Goal: Task Accomplishment & Management: Manage account settings

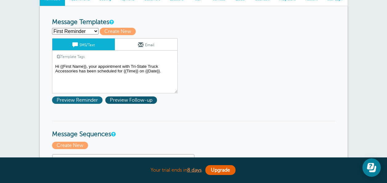
click at [86, 100] on span "Preview Reminder" at bounding box center [77, 99] width 50 height 7
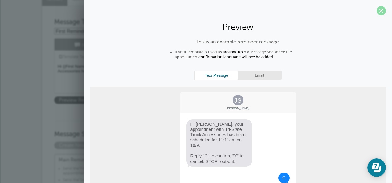
click at [376, 13] on span at bounding box center [380, 10] width 9 height 9
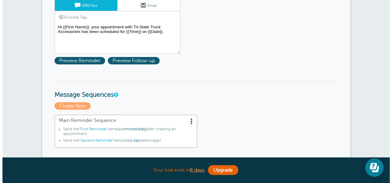
scroll to position [154, 0]
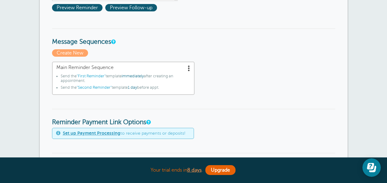
click at [89, 76] on span ""First Reminder"" at bounding box center [91, 76] width 29 height 4
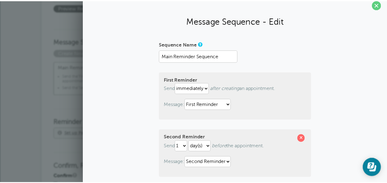
scroll to position [0, 0]
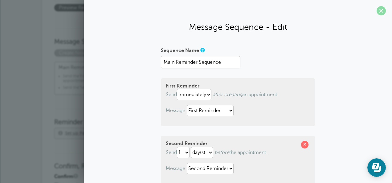
click at [378, 10] on span at bounding box center [380, 10] width 9 height 9
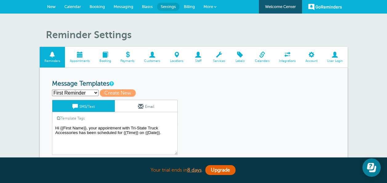
click at [59, 90] on select "First Reminder Second Reminder Third Reminder Create new..." at bounding box center [75, 93] width 46 height 6
click at [70, 93] on select "First Reminder Second Reminder Third Reminder Create new..." at bounding box center [75, 93] width 46 height 6
click at [79, 55] on span at bounding box center [80, 55] width 30 height 6
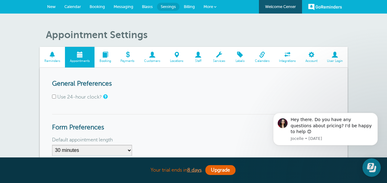
click at [104, 58] on span at bounding box center [104, 55] width 21 height 6
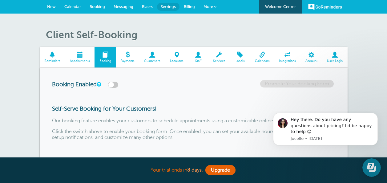
click at [52, 56] on span at bounding box center [53, 55] width 26 height 6
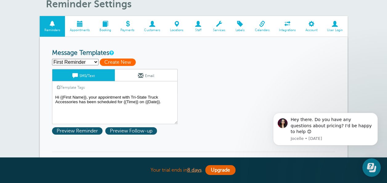
click at [119, 63] on span "Create New" at bounding box center [118, 61] width 36 height 7
select select
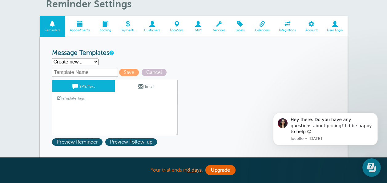
click at [83, 62] on select "First Reminder Second Reminder Third Reminder Create new..." at bounding box center [75, 61] width 46 height 6
select select "163177"
click at [52, 58] on select "First Reminder Second Reminder Third Reminder Create new..." at bounding box center [75, 61] width 46 height 6
type input "First Reminder"
type textarea "Hi {{First Name}}, your appointment with Tri-State Truck Accessories has been s…"
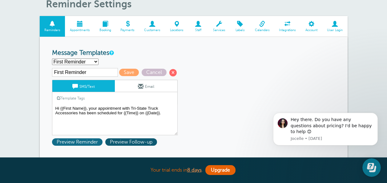
click at [67, 142] on span "Preview Reminder" at bounding box center [77, 141] width 50 height 7
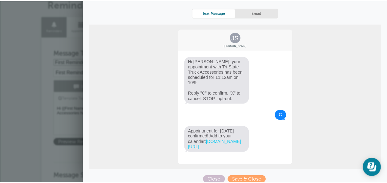
scroll to position [74, 0]
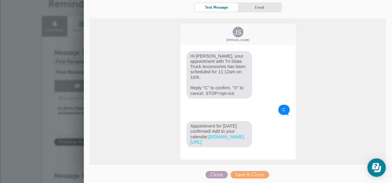
click at [208, 173] on span "Close" at bounding box center [216, 174] width 22 height 7
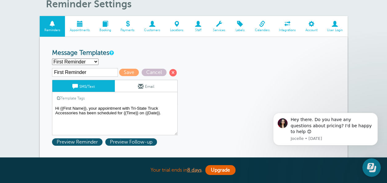
drag, startPoint x: 89, startPoint y: 60, endPoint x: 85, endPoint y: 61, distance: 3.5
click at [89, 60] on select "First Reminder Second Reminder Third Reminder Create new..." at bounding box center [75, 61] width 46 height 6
select select "163179"
click at [52, 58] on select "First Reminder Second Reminder Third Reminder Create new..." at bounding box center [75, 61] width 46 height 6
type input "Second Reminder"
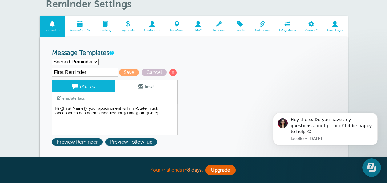
type textarea "Hi {{First Name}}, you have an appointment with Tri-State Truck Accessories at …"
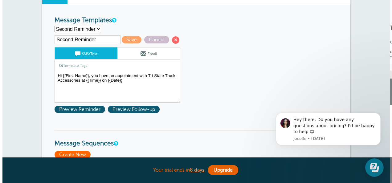
scroll to position [92, 0]
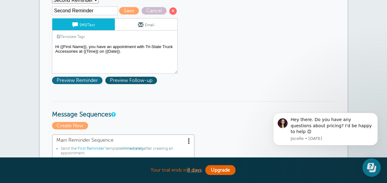
click at [94, 78] on span "Preview Reminder" at bounding box center [77, 80] width 50 height 7
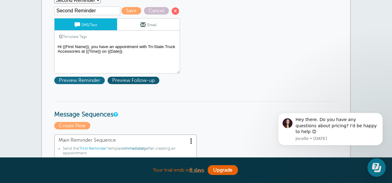
scroll to position [0, 0]
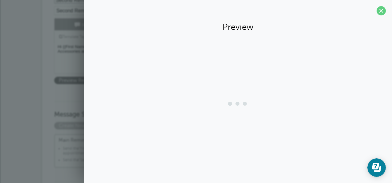
click at [94, 78] on section "Preview" at bounding box center [238, 90] width 308 height 180
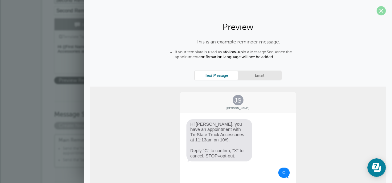
click at [376, 9] on span at bounding box center [380, 10] width 9 height 9
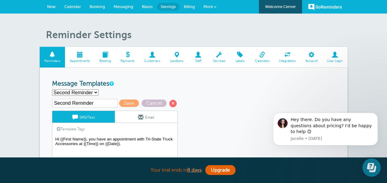
click at [130, 6] on span "Messaging" at bounding box center [124, 6] width 20 height 5
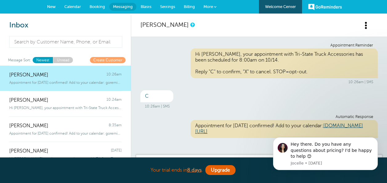
click at [161, 7] on span "Settings" at bounding box center [167, 6] width 15 height 5
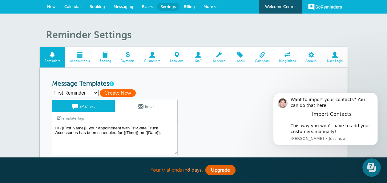
click at [119, 89] on span "Create New" at bounding box center [118, 92] width 36 height 7
select select
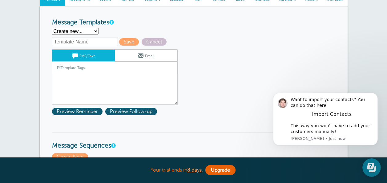
scroll to position [62, 0]
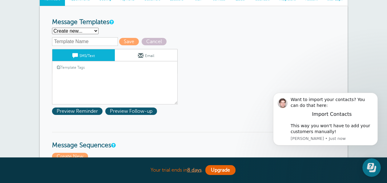
click at [92, 40] on input "text" at bounding box center [85, 41] width 66 height 9
click at [127, 40] on span "Save" at bounding box center [129, 41] width 20 height 7
click at [89, 43] on input "text" at bounding box center [85, 41] width 66 height 9
click at [90, 32] on select "First Reminder Second Reminder Third Reminder Create new..." at bounding box center [75, 31] width 46 height 6
select select "163177"
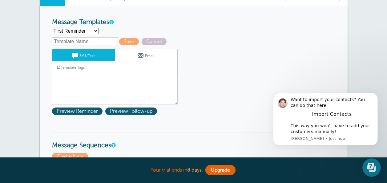
click at [52, 28] on select "First Reminder Second Reminder Third Reminder Create new..." at bounding box center [75, 31] width 46 height 6
type input "First Reminder"
type textarea "Hi {{First Name}}, your appointment with Tri-State Truck Accessories has been s…"
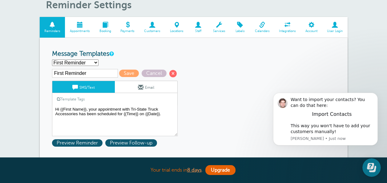
scroll to position [0, 0]
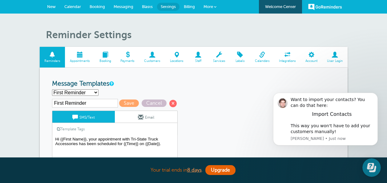
click at [207, 7] on span "More" at bounding box center [208, 6] width 10 height 5
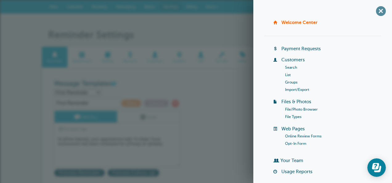
click at [373, 10] on span "+" at bounding box center [380, 11] width 14 height 14
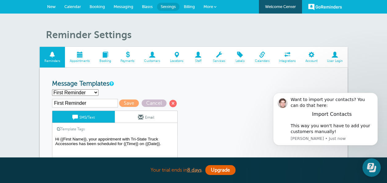
click at [143, 6] on span "Blasts" at bounding box center [147, 6] width 11 height 5
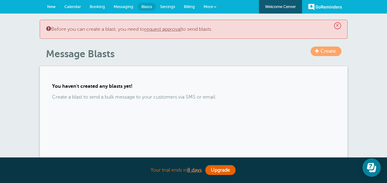
click at [127, 6] on span "Messaging" at bounding box center [124, 6] width 20 height 5
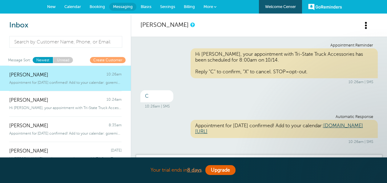
click at [98, 7] on span "Booking" at bounding box center [97, 6] width 15 height 5
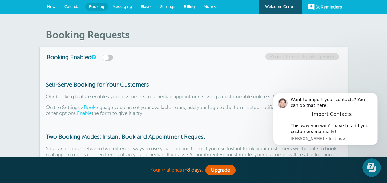
click at [165, 5] on span "Settings" at bounding box center [167, 6] width 15 height 5
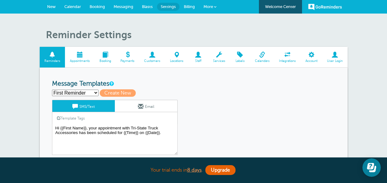
click at [205, 6] on span "More" at bounding box center [208, 6] width 10 height 5
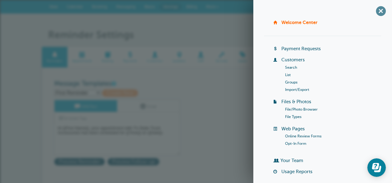
click at [378, 12] on span "+" at bounding box center [380, 11] width 14 height 14
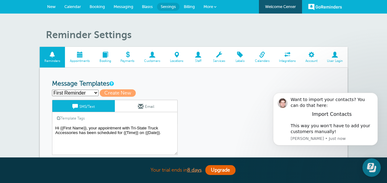
click at [283, 59] on span "Integrations" at bounding box center [287, 61] width 20 height 4
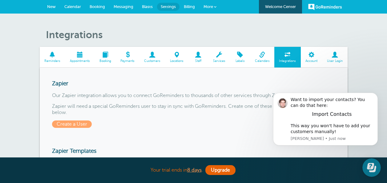
click at [117, 4] on span "Messaging" at bounding box center [124, 6] width 20 height 5
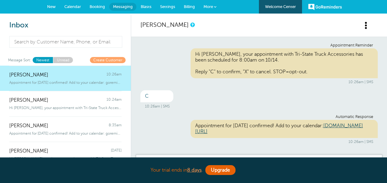
click at [57, 4] on link "New" at bounding box center [51, 7] width 17 height 14
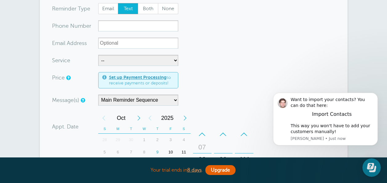
scroll to position [62, 0]
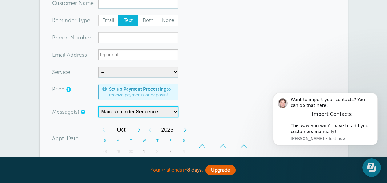
click at [175, 110] on select "Main Reminder Sequence" at bounding box center [138, 111] width 80 height 11
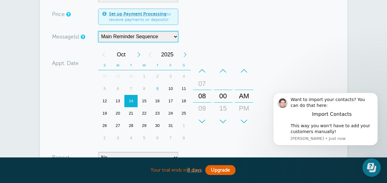
scroll to position [0, 0]
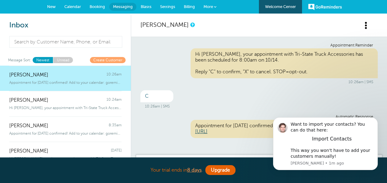
click at [169, 7] on span "Settings" at bounding box center [167, 6] width 15 height 5
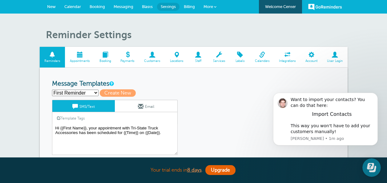
click at [48, 55] on span at bounding box center [53, 55] width 26 height 6
click at [221, 59] on span "Services" at bounding box center [219, 61] width 16 height 4
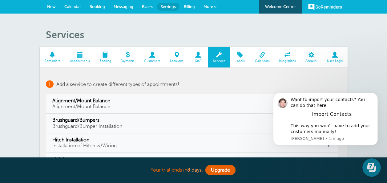
click at [49, 82] on span "+" at bounding box center [50, 83] width 8 height 7
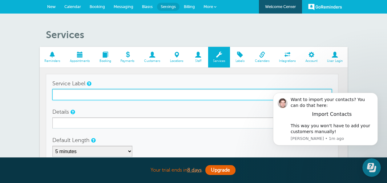
click at [128, 92] on input "Service Label" at bounding box center [191, 94] width 279 height 11
type input "Spray in Bedliner"
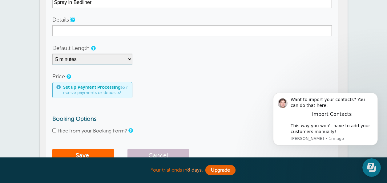
scroll to position [92, 0]
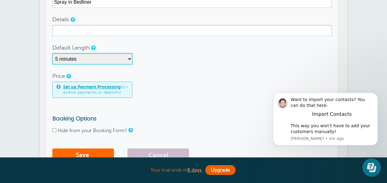
click at [91, 62] on select "5 minutes 10 minutes 15 minutes 20 minutes 25 minutes 30 minutes 35 minutes 40 …" at bounding box center [92, 58] width 80 height 11
select select "270"
click at [52, 53] on select "5 minutes 10 minutes 15 minutes 20 minutes 25 minutes 30 minutes 35 minutes 40 …" at bounding box center [92, 58] width 80 height 11
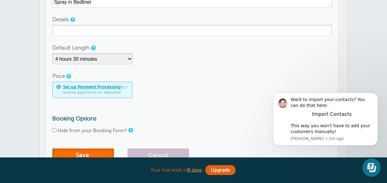
click at [76, 153] on button "Save" at bounding box center [83, 155] width 62 height 14
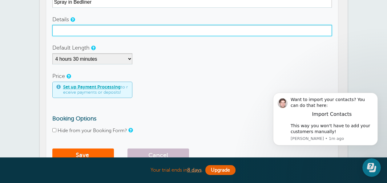
click at [125, 31] on input "Details" at bounding box center [191, 30] width 279 height 11
type input "Spray in Bedliner"
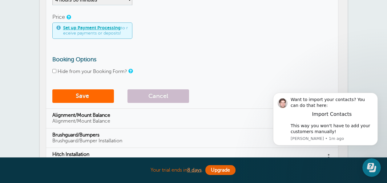
scroll to position [154, 0]
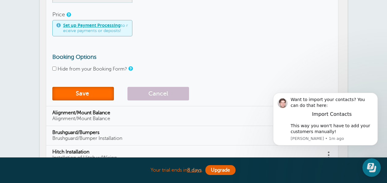
click at [83, 91] on button "Save" at bounding box center [83, 94] width 62 height 14
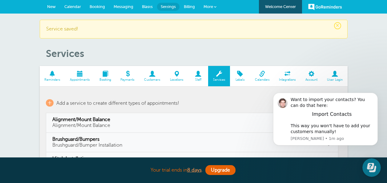
click at [74, 72] on span at bounding box center [80, 74] width 30 height 6
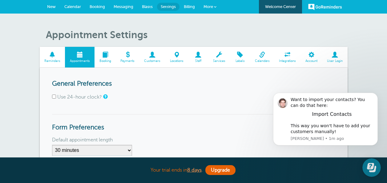
click at [46, 54] on span at bounding box center [53, 55] width 26 height 6
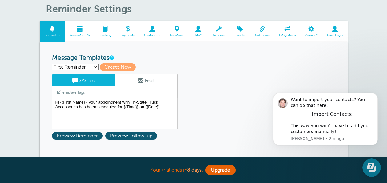
scroll to position [62, 0]
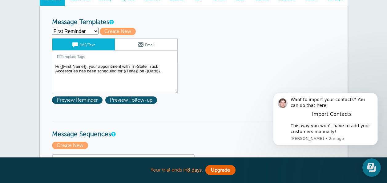
click at [73, 55] on link "Template Tags" at bounding box center [70, 56] width 37 height 12
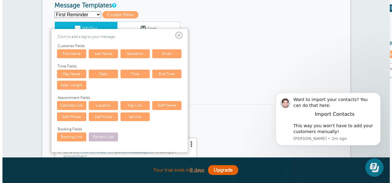
scroll to position [92, 0]
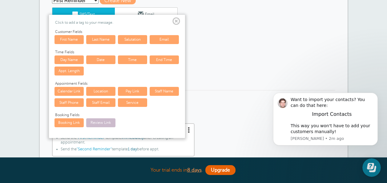
click at [177, 22] on span at bounding box center [176, 22] width 8 height 8
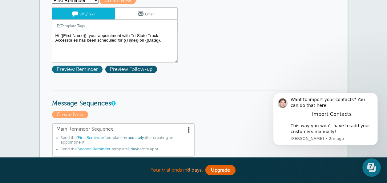
click at [57, 67] on span "Preview Reminder" at bounding box center [77, 69] width 50 height 7
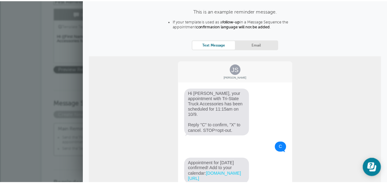
scroll to position [0, 0]
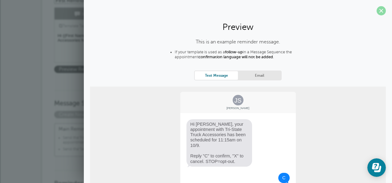
click at [376, 10] on span at bounding box center [380, 10] width 9 height 9
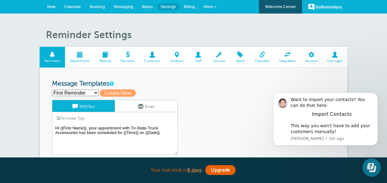
click at [53, 5] on span "New" at bounding box center [51, 6] width 9 height 5
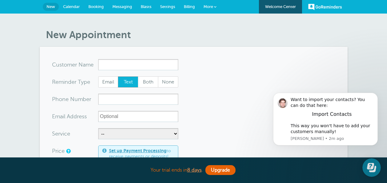
click at [111, 62] on input "x-no-autofill" at bounding box center [138, 64] width 80 height 11
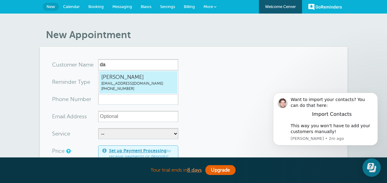
click at [109, 77] on span "Dana Anners" at bounding box center [138, 77] width 74 height 8
type input "DanaAnnerstristatetruck@hotmail.com3347982862"
type input "Dana Anners"
type input "(334) 798-2862"
type input "[EMAIL_ADDRESS][DOMAIN_NAME]"
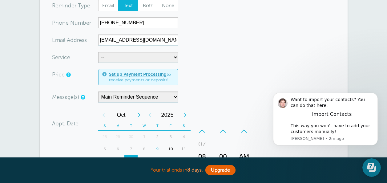
scroll to position [92, 0]
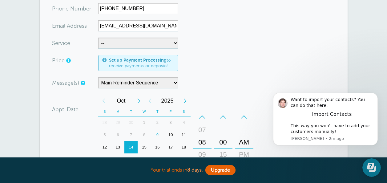
click at [172, 135] on div "10" at bounding box center [170, 135] width 13 height 12
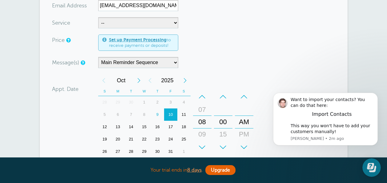
scroll to position [123, 0]
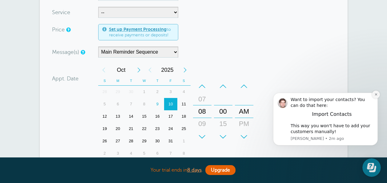
click at [376, 95] on icon "Dismiss notification" at bounding box center [375, 94] width 3 height 3
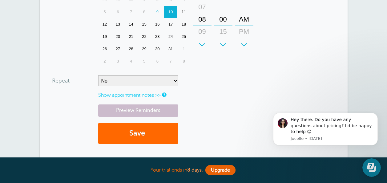
scroll to position [215, 0]
click at [121, 131] on button "Save" at bounding box center [138, 133] width 80 height 21
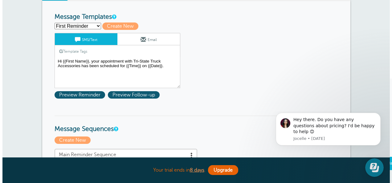
scroll to position [154, 0]
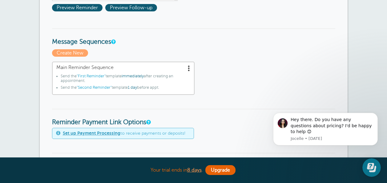
click at [92, 76] on span ""First Reminder"" at bounding box center [91, 76] width 29 height 4
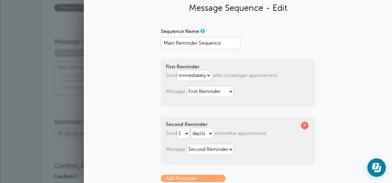
scroll to position [13, 0]
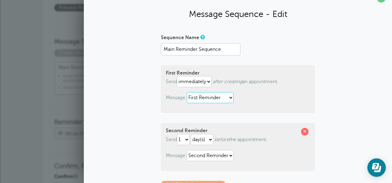
click at [227, 94] on select "First Reminder Second Reminder Third Reminder" at bounding box center [210, 97] width 47 height 11
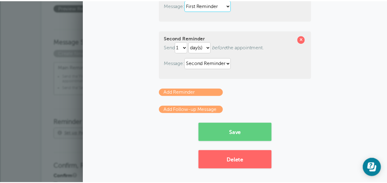
scroll to position [0, 0]
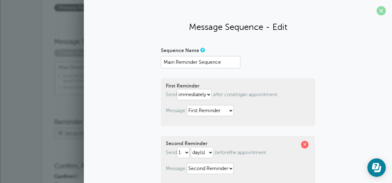
click at [376, 10] on span at bounding box center [380, 10] width 9 height 9
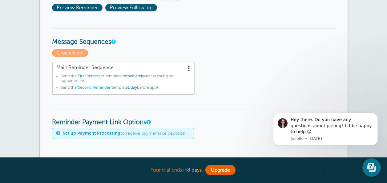
click at [188, 64] on link "Main Reminder Sequence Send the "First Reminder" template immediately after cre…" at bounding box center [123, 78] width 143 height 33
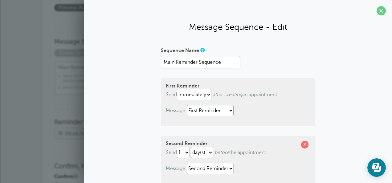
click at [229, 109] on select "First Reminder Second Reminder Third Reminder" at bounding box center [210, 110] width 47 height 11
click at [376, 11] on span at bounding box center [380, 10] width 9 height 9
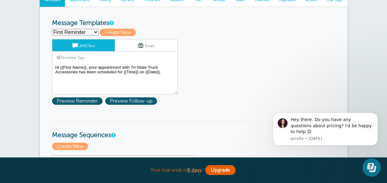
scroll to position [31, 0]
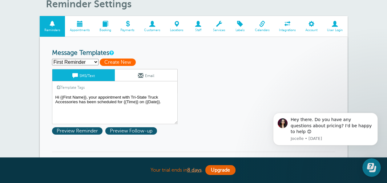
click at [113, 62] on span "Create New" at bounding box center [118, 61] width 36 height 7
select select
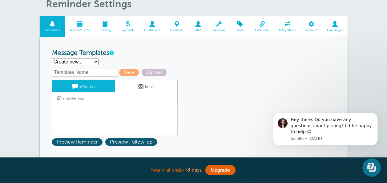
click at [72, 96] on link "Template Tags" at bounding box center [70, 98] width 37 height 12
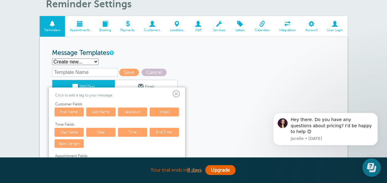
click at [63, 112] on link "First Name" at bounding box center [68, 111] width 29 height 9
type textarea "{{First Name}}"
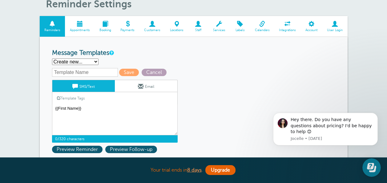
click at [155, 73] on span "Cancel" at bounding box center [154, 72] width 25 height 7
select select "163177"
type textarea "Hi {{First Name}}, your appointment with Tri-State Truck Accessories has been s…"
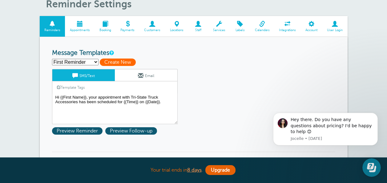
click at [109, 62] on span "Create New" at bounding box center [118, 61] width 36 height 7
select select
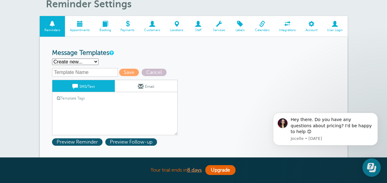
click at [89, 70] on input "text" at bounding box center [85, 72] width 66 height 9
type input "p"
type input "Primary Appt Reminder"
click at [77, 89] on span at bounding box center [75, 86] width 6 height 6
click at [65, 141] on span "Preview Reminder" at bounding box center [77, 141] width 50 height 7
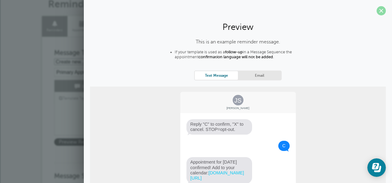
click at [377, 10] on span at bounding box center [380, 10] width 9 height 9
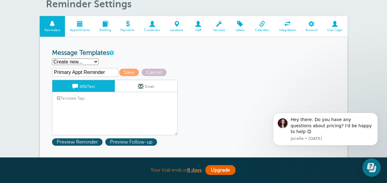
click at [76, 61] on select "First Reminder Second Reminder Third Reminder Create new..." at bounding box center [75, 61] width 46 height 6
click at [52, 58] on select "First Reminder Second Reminder Third Reminder Create new..." at bounding box center [75, 61] width 46 height 6
click at [66, 99] on link "Template Tags" at bounding box center [70, 98] width 37 height 12
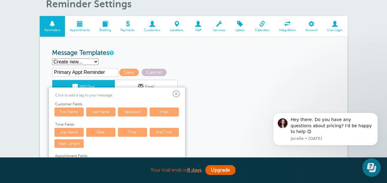
click at [70, 113] on link "First Name" at bounding box center [68, 111] width 29 height 9
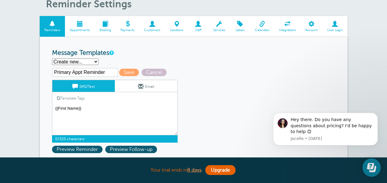
click at [101, 111] on textarea "Hi {{First Name}}, your appointment with Tri-State Truck Accessories has been s…" at bounding box center [115, 119] width 126 height 31
click at [62, 97] on link "Template Tags" at bounding box center [70, 98] width 37 height 12
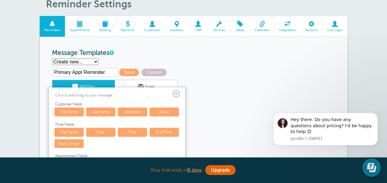
click at [95, 132] on link "Date" at bounding box center [100, 132] width 29 height 9
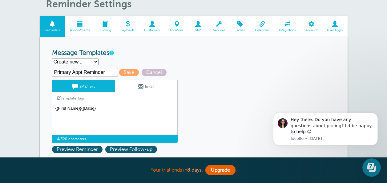
drag, startPoint x: 96, startPoint y: 108, endPoint x: 65, endPoint y: 113, distance: 32.1
click at [65, 113] on textarea "Hi {{First Name}}, your appointment with Tri-State Truck Accessories has been s…" at bounding box center [115, 119] width 126 height 31
type textarea "{"
click at [74, 84] on span at bounding box center [75, 86] width 6 height 6
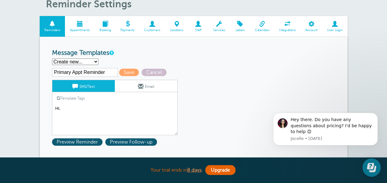
click at [65, 96] on link "Template Tags" at bounding box center [70, 98] width 37 height 12
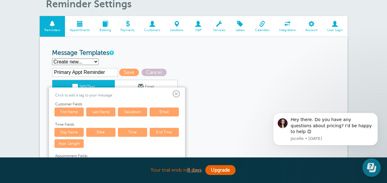
click at [63, 110] on link "First Name" at bounding box center [68, 111] width 29 height 9
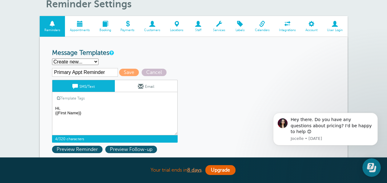
click at [95, 116] on textarea "Hi {{First Name}}, your appointment with Tri-State Truck Accessories has been s…" at bounding box center [115, 119] width 126 height 31
click at [81, 118] on textarea "Hi {{First Name}}, your appointment with Tri-State Truck Accessories has been s…" at bounding box center [115, 119] width 126 height 31
click at [129, 118] on textarea "Hi {{First Name}}, your appointment with Tri-State Truck Accessories has been s…" at bounding box center [115, 119] width 126 height 31
click at [70, 97] on link "Template Tags" at bounding box center [70, 98] width 37 height 12
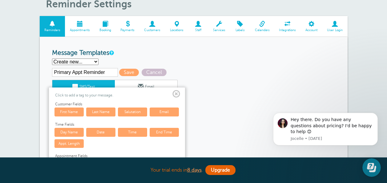
click at [108, 134] on link "Date" at bounding box center [100, 132] width 29 height 9
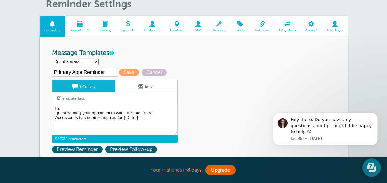
click at [59, 97] on span at bounding box center [59, 98] width 4 height 4
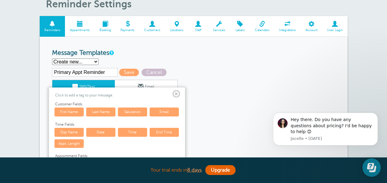
click at [131, 132] on link "Time" at bounding box center [132, 132] width 29 height 9
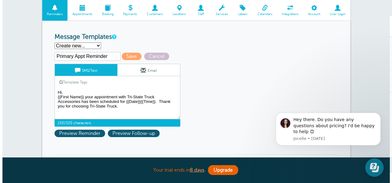
scroll to position [62, 0]
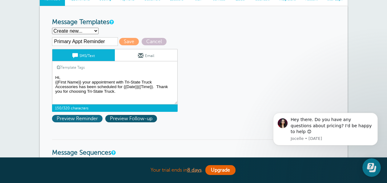
type textarea "Hi, {{First Name}} your appointment with Tri-State Truck Accessories has been s…"
click at [70, 119] on span "Preview Reminder" at bounding box center [77, 118] width 50 height 7
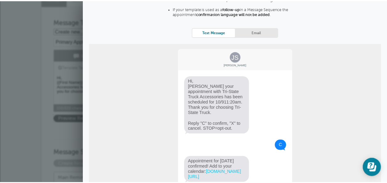
scroll to position [0, 0]
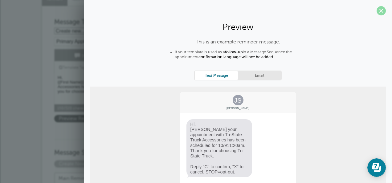
click at [377, 8] on span at bounding box center [380, 10] width 9 height 9
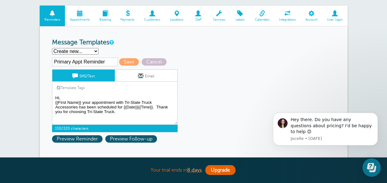
scroll to position [31, 0]
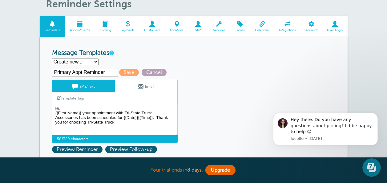
click at [147, 71] on span "Cancel" at bounding box center [154, 72] width 25 height 7
select select "163177"
type textarea "Hi {{First Name}}, your appointment with Tri-State Truck Accessories has been s…"
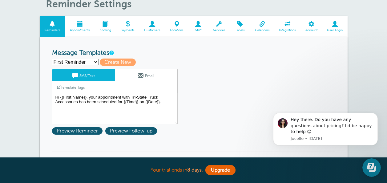
click at [81, 22] on span at bounding box center [80, 24] width 30 height 6
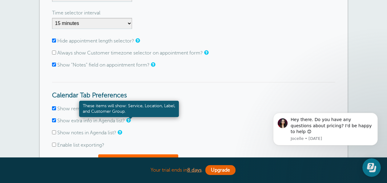
click at [129, 121] on link at bounding box center [128, 120] width 4 height 4
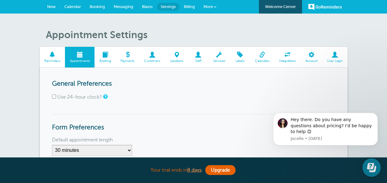
click at [106, 60] on span "Booking" at bounding box center [105, 61] width 15 height 4
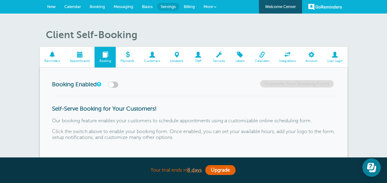
click at [147, 59] on span "Customers" at bounding box center [153, 61] width 20 height 4
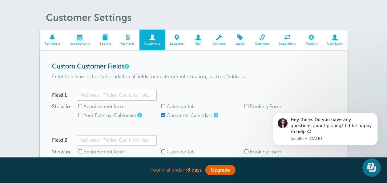
scroll to position [31, 0]
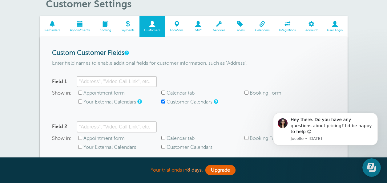
click at [236, 27] on link "Labels" at bounding box center [240, 26] width 20 height 21
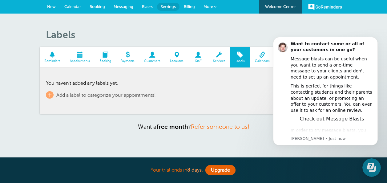
click at [108, 55] on span at bounding box center [104, 55] width 21 height 6
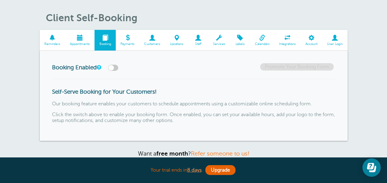
scroll to position [31, 0]
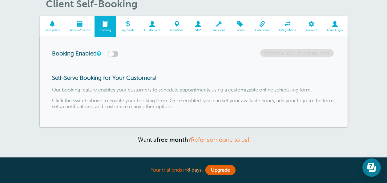
click at [80, 24] on span at bounding box center [80, 24] width 30 height 6
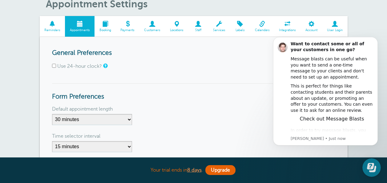
click at [50, 24] on span at bounding box center [53, 24] width 26 height 6
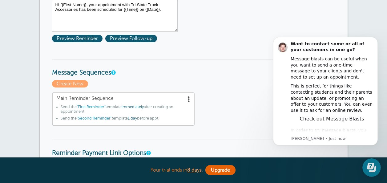
click at [91, 118] on span ""Second Reminder"" at bounding box center [94, 118] width 35 height 4
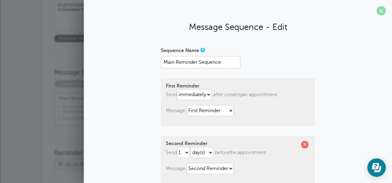
click at [376, 11] on span at bounding box center [380, 10] width 9 height 9
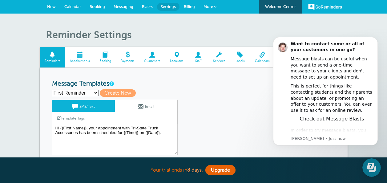
click at [75, 91] on select "First Reminder Second Reminder Third Reminder Create new..." at bounding box center [75, 93] width 46 height 6
select select "163179"
click at [52, 90] on select "First Reminder Second Reminder Third Reminder Create new..." at bounding box center [75, 93] width 46 height 6
type input "Second Reminder"
type textarea "Hi {{First Name}}, you have an appointment with Tri-State Truck Accessories at …"
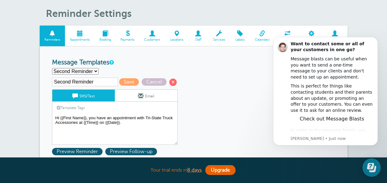
scroll to position [62, 0]
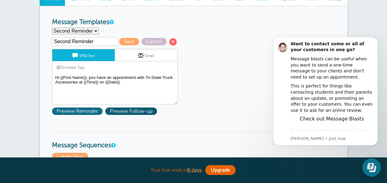
click at [81, 109] on span "Preview Reminder" at bounding box center [77, 110] width 50 height 7
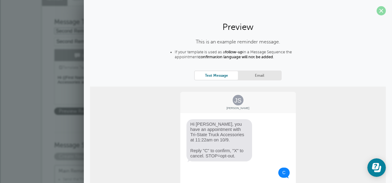
click at [377, 10] on span at bounding box center [380, 10] width 9 height 9
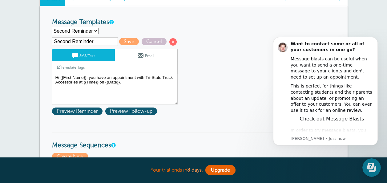
click at [95, 30] on select "First Reminder Second Reminder Third Reminder Create new..." at bounding box center [75, 31] width 46 height 6
select select "163177"
click at [52, 28] on select "First Reminder Second Reminder Third Reminder Create new..." at bounding box center [75, 31] width 46 height 6
type input "First Reminder"
type textarea "Hi {{First Name}}, your appointment with Tri-State Truck Accessories has been s…"
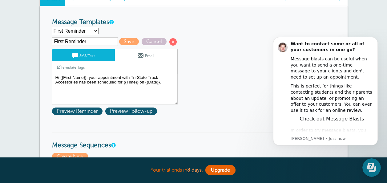
click at [91, 34] on select "First Reminder Second Reminder Third Reminder Create new..." at bounding box center [75, 31] width 46 height 6
click at [91, 31] on select "First Reminder Second Reminder Third Reminder Create new..." at bounding box center [75, 31] width 46 height 6
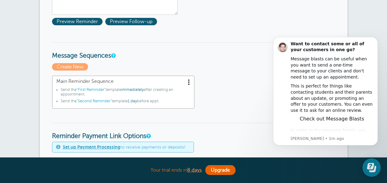
scroll to position [154, 0]
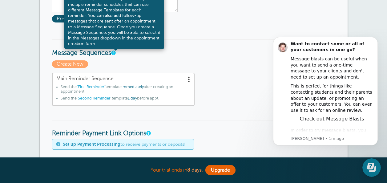
click at [114, 53] on link at bounding box center [113, 53] width 4 height 4
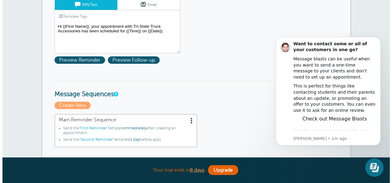
scroll to position [123, 0]
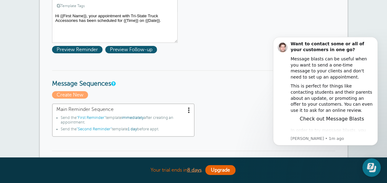
click at [188, 110] on span at bounding box center [189, 110] width 6 height 6
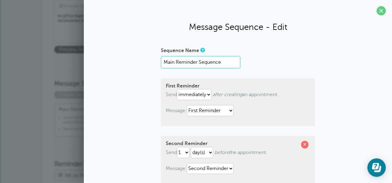
click at [229, 61] on input "Main Reminder Sequence" at bounding box center [200, 62] width 79 height 12
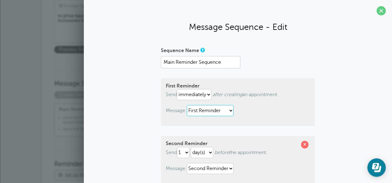
click at [200, 113] on select "First Reminder Second Reminder Third Reminder" at bounding box center [210, 110] width 47 height 11
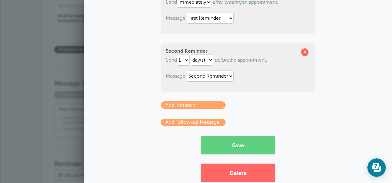
click at [183, 122] on link "Add Follow-up Message" at bounding box center [193, 122] width 65 height 7
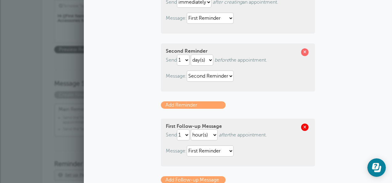
click at [305, 126] on span at bounding box center [304, 126] width 7 height 7
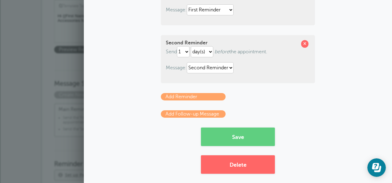
scroll to position [105, 0]
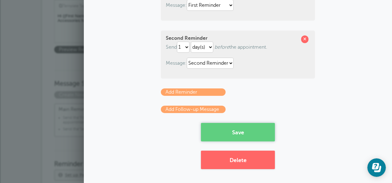
click at [245, 131] on button "Save" at bounding box center [238, 132] width 74 height 18
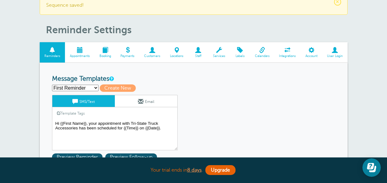
scroll to position [62, 0]
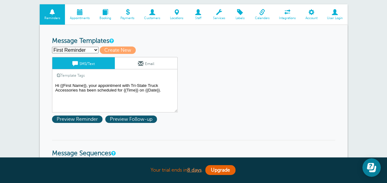
click at [82, 13] on span at bounding box center [80, 12] width 30 height 6
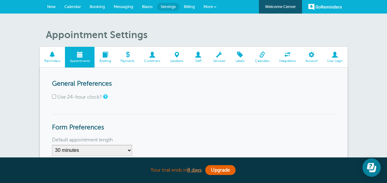
click at [101, 56] on span at bounding box center [104, 55] width 21 height 6
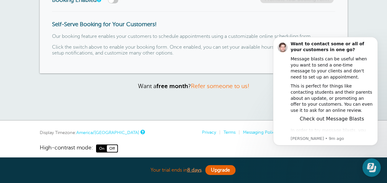
scroll to position [91, 0]
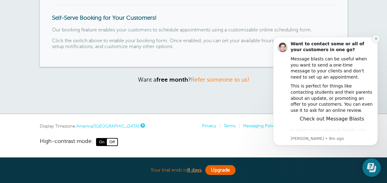
drag, startPoint x: 374, startPoint y: 41, endPoint x: 640, endPoint y: 70, distance: 268.2
click at [374, 41] on button "Dismiss notification" at bounding box center [376, 39] width 8 height 8
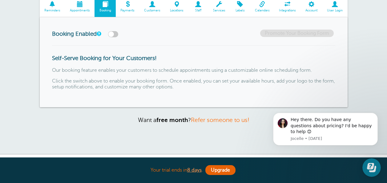
scroll to position [0, 0]
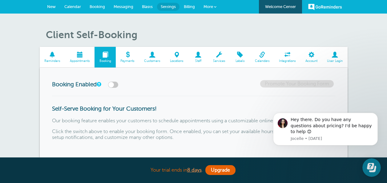
click at [50, 54] on span at bounding box center [53, 55] width 26 height 6
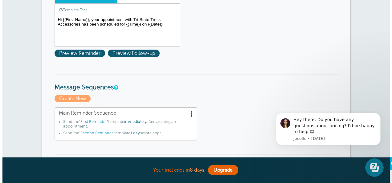
scroll to position [92, 0]
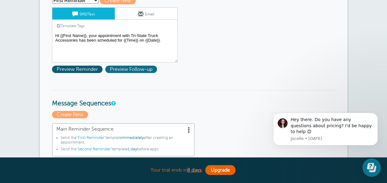
click at [125, 70] on span "Preview Follow-up" at bounding box center [131, 69] width 52 height 7
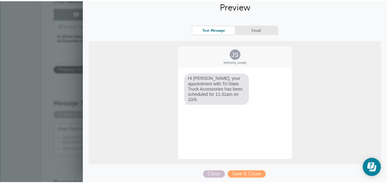
scroll to position [0, 0]
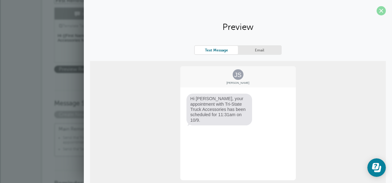
click at [376, 10] on span at bounding box center [380, 10] width 9 height 9
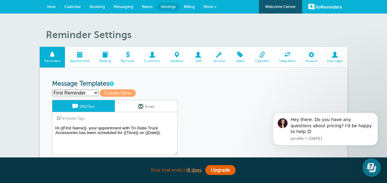
click at [78, 93] on select "First Reminder Second Reminder Third Reminder Create new..." at bounding box center [75, 93] width 46 height 6
click at [75, 94] on select "First Reminder Second Reminder Third Reminder Create new..." at bounding box center [75, 93] width 46 height 6
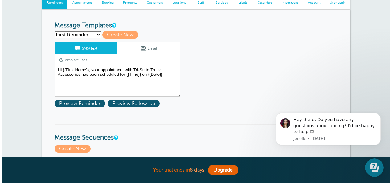
scroll to position [62, 0]
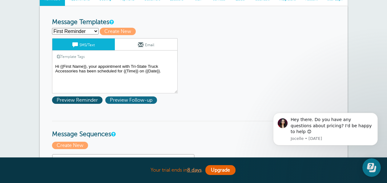
click at [122, 101] on span "Preview Follow-up" at bounding box center [131, 99] width 52 height 7
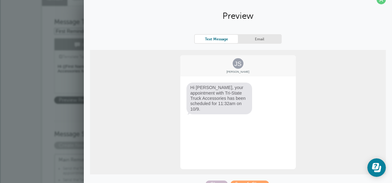
scroll to position [21, 0]
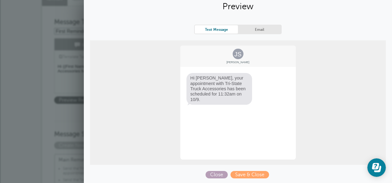
click at [214, 174] on span "Close" at bounding box center [216, 174] width 22 height 7
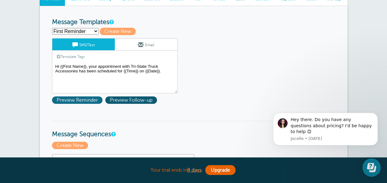
click at [75, 99] on span "Preview Reminder" at bounding box center [77, 99] width 50 height 7
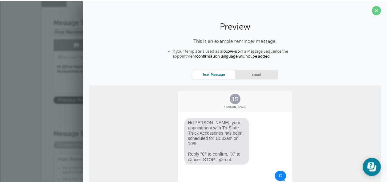
scroll to position [0, 0]
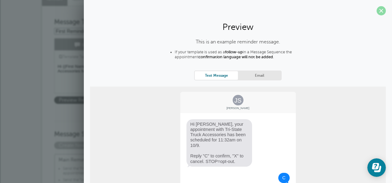
click at [378, 13] on span at bounding box center [380, 10] width 9 height 9
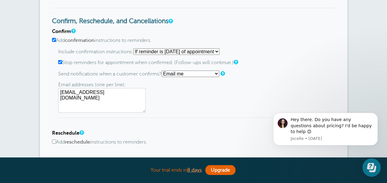
scroll to position [308, 0]
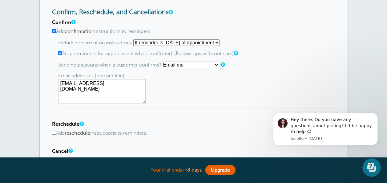
click at [219, 43] on select "Starting with first reminder If reminder is within 1 day of appointment If remi…" at bounding box center [176, 42] width 86 height 6
select select "2"
click at [135, 39] on select "Starting with first reminder If reminder is within 1 day of appointment If remi…" at bounding box center [176, 42] width 86 height 6
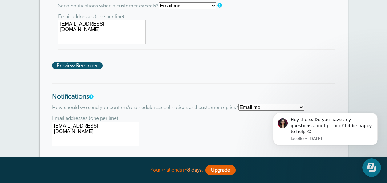
scroll to position [585, 0]
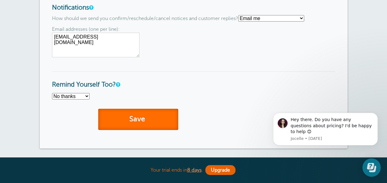
click at [138, 119] on button "Save" at bounding box center [138, 119] width 80 height 21
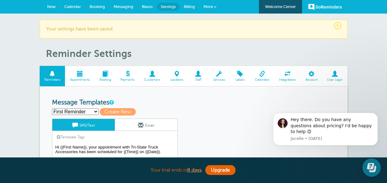
click at [66, 7] on span "Calendar" at bounding box center [72, 6] width 17 height 5
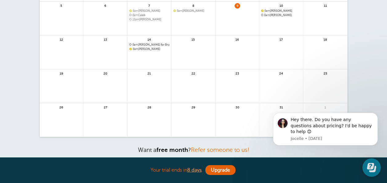
click at [267, 15] on span "8am" at bounding box center [267, 15] width 6 height 3
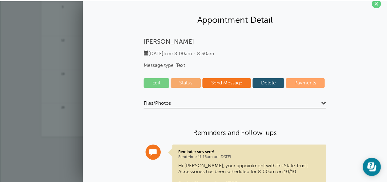
scroll to position [31, 0]
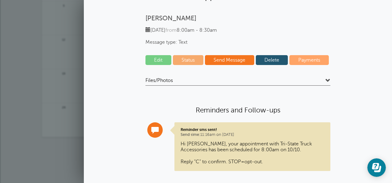
click at [274, 58] on link "Delete" at bounding box center [271, 60] width 32 height 10
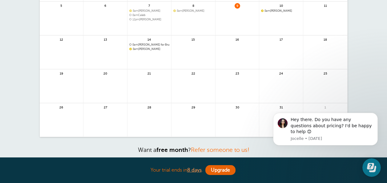
scroll to position [0, 0]
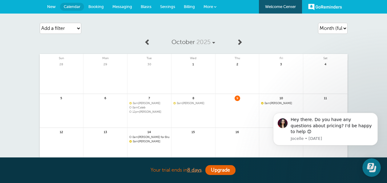
click at [52, 7] on span "New" at bounding box center [51, 6] width 9 height 5
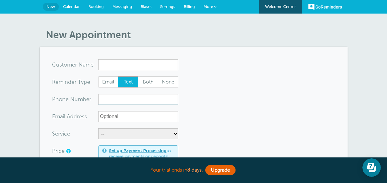
click at [105, 64] on input "x-no-autofill" at bounding box center [138, 64] width 80 height 11
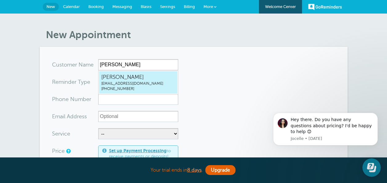
click at [111, 80] on span "Dana Anners" at bounding box center [138, 77] width 74 height 8
type input "DanaAnnerstristatetruck@hotmail.com3347982862"
type input "Dana Anners"
type input "(334) 798-2862"
type input "tristatetruck@hotmail.com"
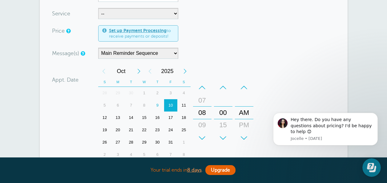
scroll to position [123, 0]
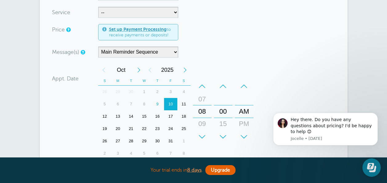
click at [117, 117] on div "13" at bounding box center [117, 116] width 13 height 12
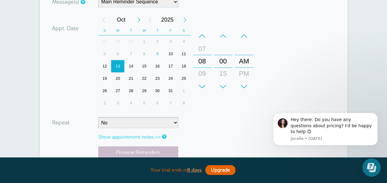
scroll to position [246, 0]
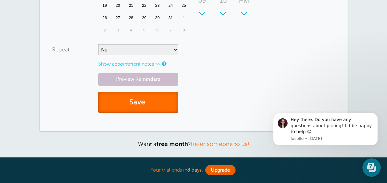
click at [126, 100] on button "Save" at bounding box center [138, 102] width 80 height 21
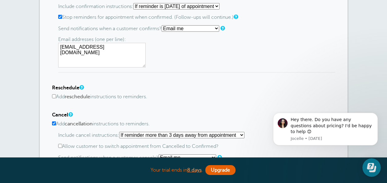
scroll to position [369, 0]
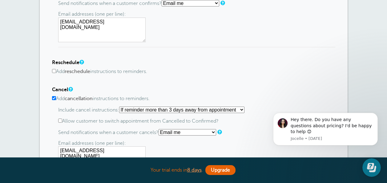
click at [54, 99] on input "Add cancellation instructions to reminders." at bounding box center [54, 98] width 4 height 4
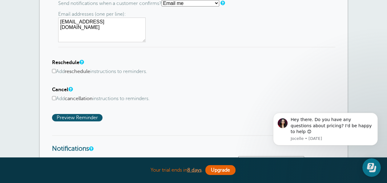
click at [52, 100] on input "Add cancellation instructions to reminders." at bounding box center [54, 98] width 4 height 4
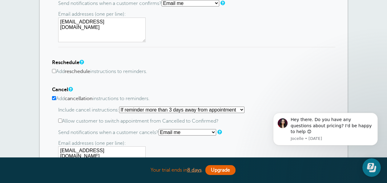
click at [182, 109] on select "At any time If reminder more than 1 day away from appointment If reminder more …" at bounding box center [181, 110] width 125 height 6
click at [54, 97] on input "Add cancellation instructions to reminders." at bounding box center [54, 98] width 4 height 4
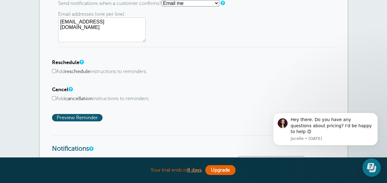
click at [54, 98] on input "Add cancellation instructions to reminders." at bounding box center [54, 98] width 4 height 4
checkbox input "true"
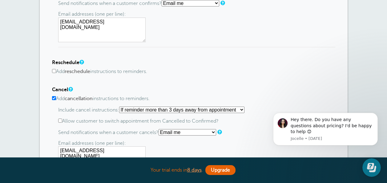
click at [165, 111] on select "At any time If reminder more than 1 day away from appointment If reminder more …" at bounding box center [181, 110] width 125 height 6
click at [293, 57] on div "Confirm Add confirmation instructions to reminders. Include confirmation instru…" at bounding box center [193, 77] width 283 height 238
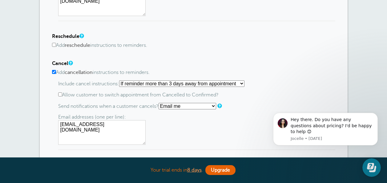
scroll to position [431, 0]
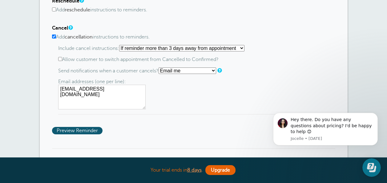
click at [151, 50] on select "At any time If reminder more than 1 day away from appointment If reminder more …" at bounding box center [181, 48] width 125 height 6
select select "6"
click at [121, 45] on select "At any time If reminder more than 1 day away from appointment If reminder more …" at bounding box center [181, 48] width 125 height 6
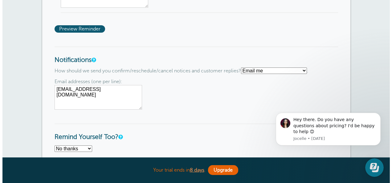
scroll to position [462, 0]
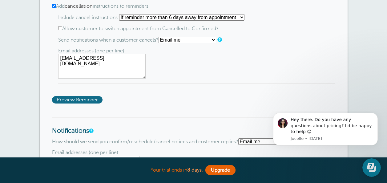
click at [74, 99] on span "Preview Reminder" at bounding box center [77, 99] width 50 height 7
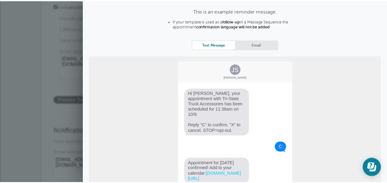
scroll to position [0, 0]
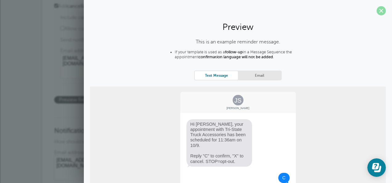
click at [376, 10] on span at bounding box center [380, 10] width 9 height 9
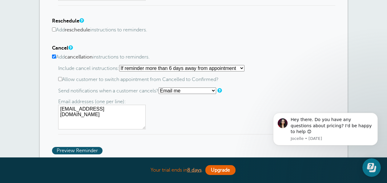
scroll to position [400, 0]
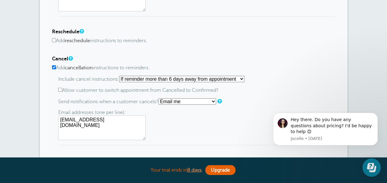
click at [135, 77] on select "At any time If reminder more than 1 day away from appointment If reminder more …" at bounding box center [181, 79] width 125 height 6
click at [54, 66] on input "Add cancellation instructions to reminders." at bounding box center [54, 67] width 4 height 4
checkbox input "false"
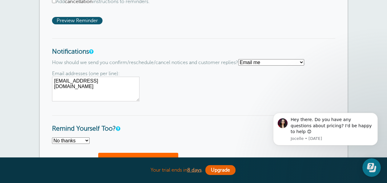
scroll to position [523, 0]
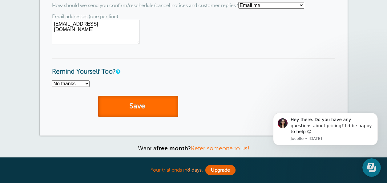
click at [137, 112] on button "Save" at bounding box center [138, 106] width 80 height 21
